Goal: Find specific page/section: Find specific page/section

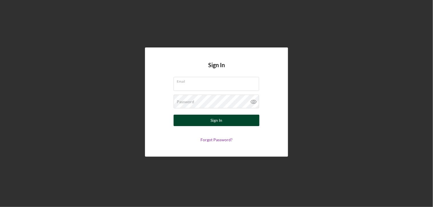
type input "[PERSON_NAME][EMAIL_ADDRESS][DOMAIN_NAME]"
click at [218, 121] on div "Sign In" at bounding box center [217, 120] width 12 height 11
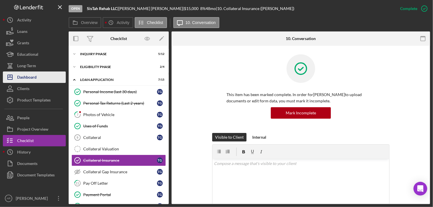
scroll to position [35, 0]
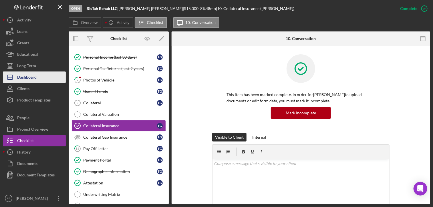
click at [27, 77] on div "Dashboard" at bounding box center [26, 77] width 19 height 13
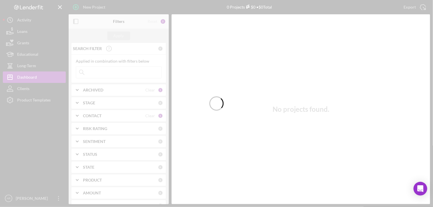
click at [84, 73] on div at bounding box center [216, 103] width 433 height 207
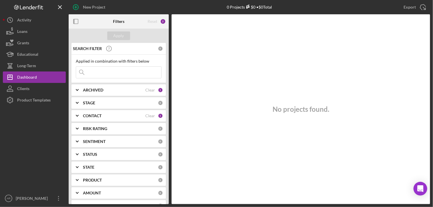
click at [85, 73] on icon at bounding box center [81, 72] width 11 height 11
click at [89, 73] on input at bounding box center [118, 72] width 85 height 11
paste input "[PERSON_NAME]"
type input "[PERSON_NAME]"
click at [78, 89] on polyline at bounding box center [77, 89] width 2 height 1
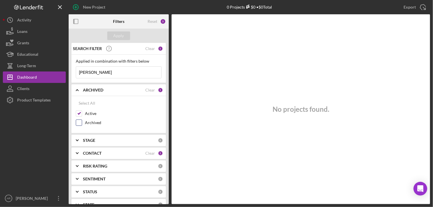
click at [80, 121] on input "Archived" at bounding box center [79, 123] width 6 height 6
checkbox input "true"
click at [197, 124] on div "No projects found." at bounding box center [300, 109] width 258 height 190
click at [76, 153] on polyline at bounding box center [77, 153] width 2 height 1
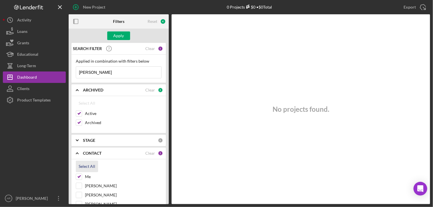
click at [86, 165] on div "Select All" at bounding box center [87, 166] width 17 height 11
checkbox input "true"
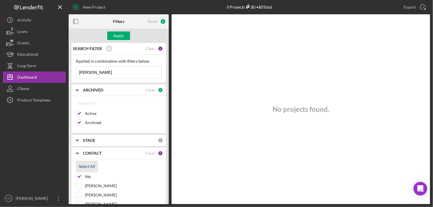
checkbox input "true"
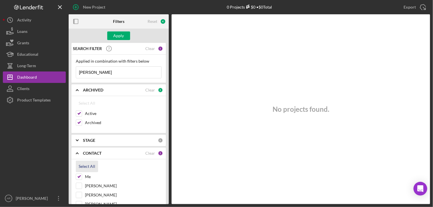
checkbox input "true"
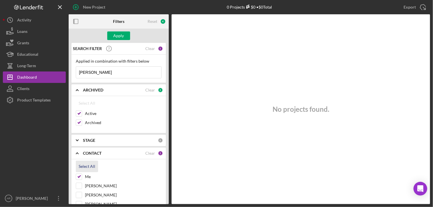
checkbox input "true"
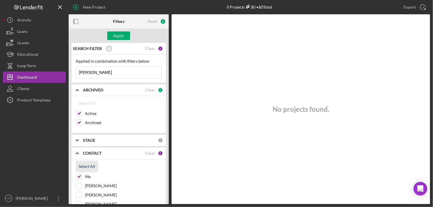
checkbox input "true"
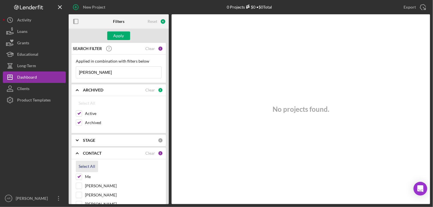
checkbox input "true"
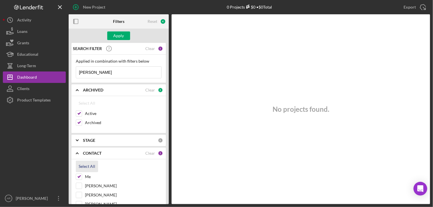
checkbox input "true"
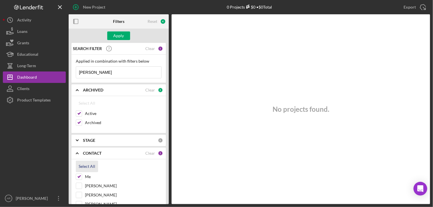
checkbox input "true"
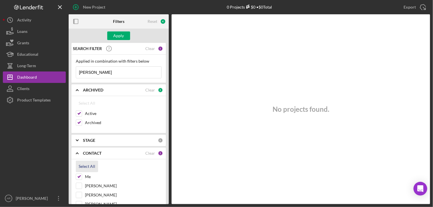
checkbox input "true"
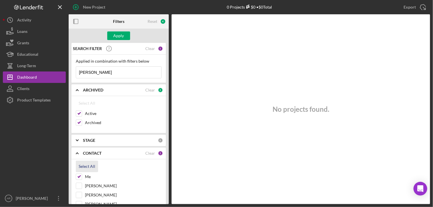
checkbox input "true"
click at [123, 36] on div "Apply" at bounding box center [118, 35] width 11 height 9
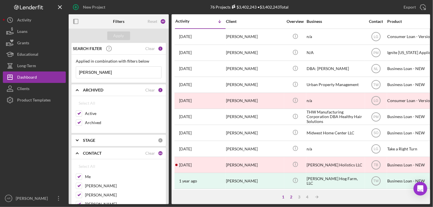
click at [291, 196] on div "2" at bounding box center [291, 197] width 8 height 5
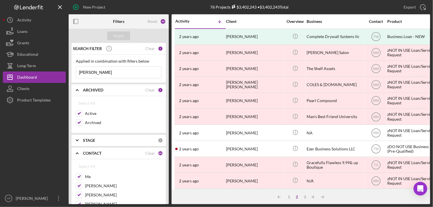
click at [95, 73] on input "[PERSON_NAME]" at bounding box center [118, 72] width 85 height 11
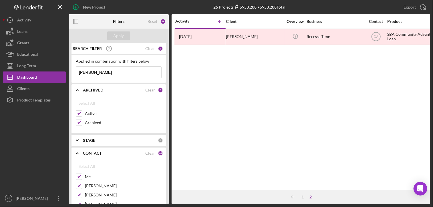
type input "[PERSON_NAME]"
drag, startPoint x: 96, startPoint y: 73, endPoint x: 75, endPoint y: 72, distance: 21.5
click at [75, 72] on div "Applied in combination with filters below [PERSON_NAME] Icon/Menu Close" at bounding box center [118, 69] width 94 height 28
paste input "Bayridge Soulfood & BBQ"
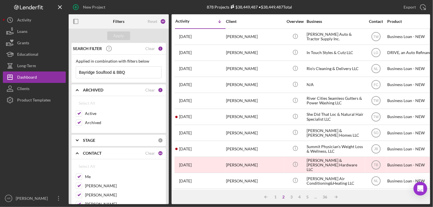
type input "Bayridge Soulfood & BBQ"
